Goal: Find specific page/section: Find specific page/section

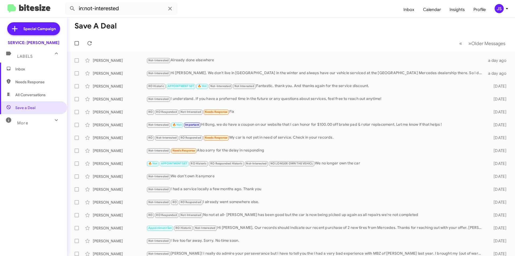
click at [43, 94] on span "All Conversations" at bounding box center [30, 94] width 30 height 5
type input "in:all-conversations"
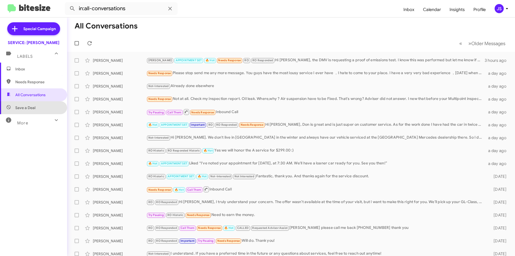
click at [39, 102] on span "Save a Deal" at bounding box center [33, 107] width 67 height 13
type input "in:not-interested"
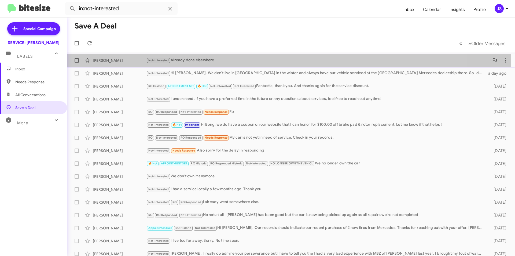
click at [216, 60] on div "Not-Interested Already done elsewhere" at bounding box center [317, 60] width 343 height 6
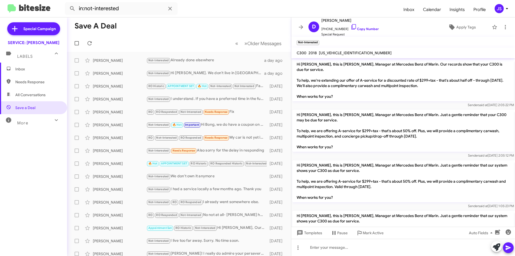
scroll to position [763, 0]
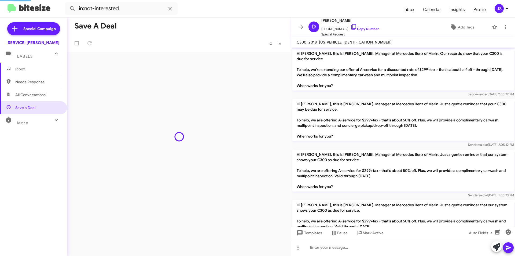
scroll to position [763, 0]
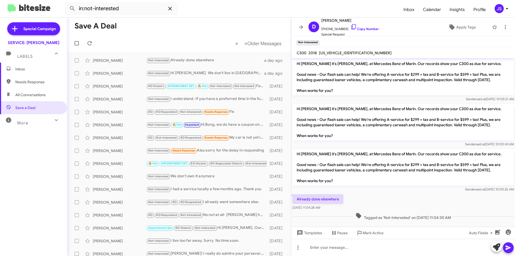
click at [166, 9] on span at bounding box center [170, 8] width 11 height 6
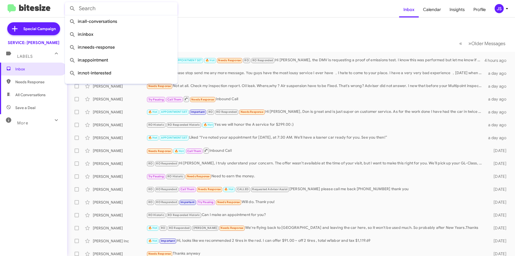
click at [215, 45] on mat-toolbar-row "« Previous » Next Older Messages" at bounding box center [291, 43] width 448 height 17
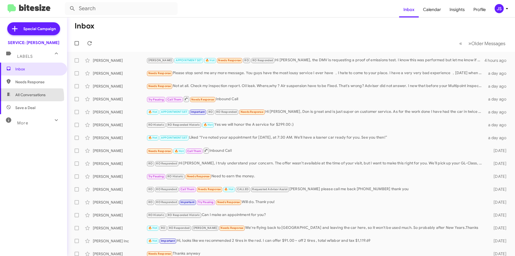
click at [19, 98] on span "All Conversations" at bounding box center [33, 94] width 67 height 13
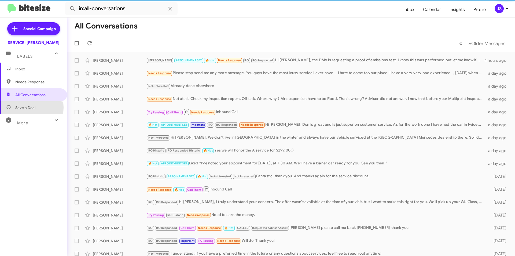
click at [24, 107] on span "Save a Deal" at bounding box center [25, 107] width 20 height 5
type input "in:not-interested"
